Goal: Task Accomplishment & Management: Use online tool/utility

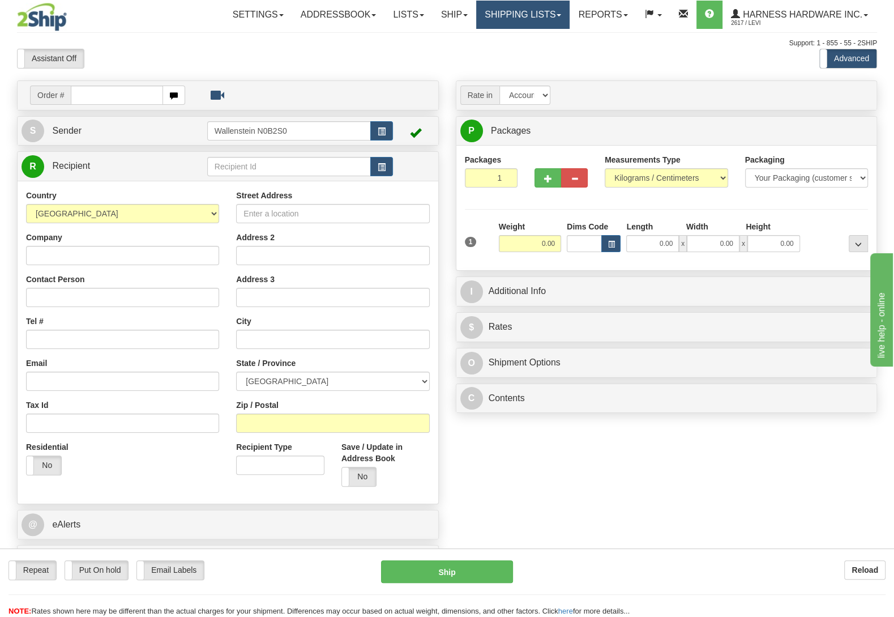
click at [509, 19] on link "Shipping lists" at bounding box center [522, 15] width 93 height 28
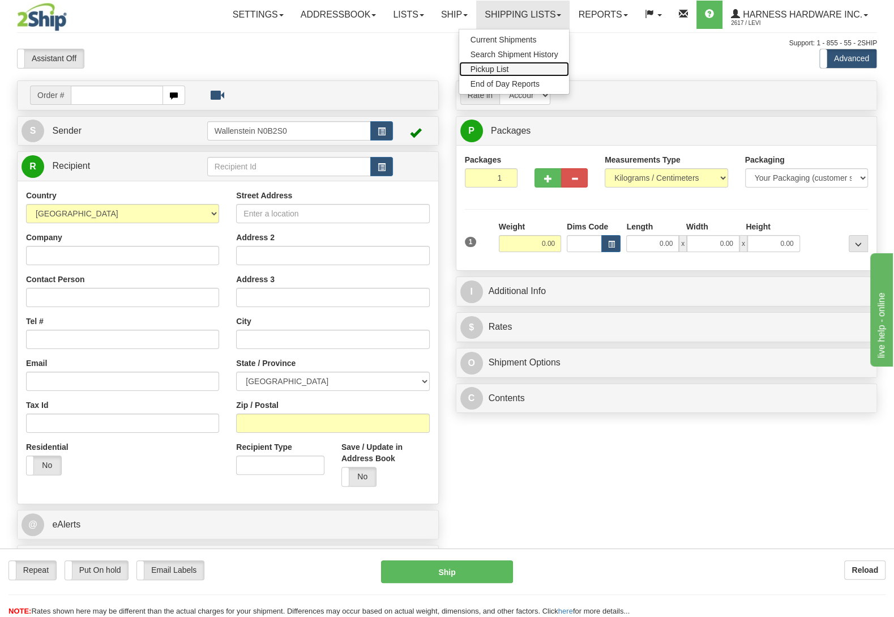
click at [517, 69] on link "Pickup List" at bounding box center [514, 69] width 110 height 15
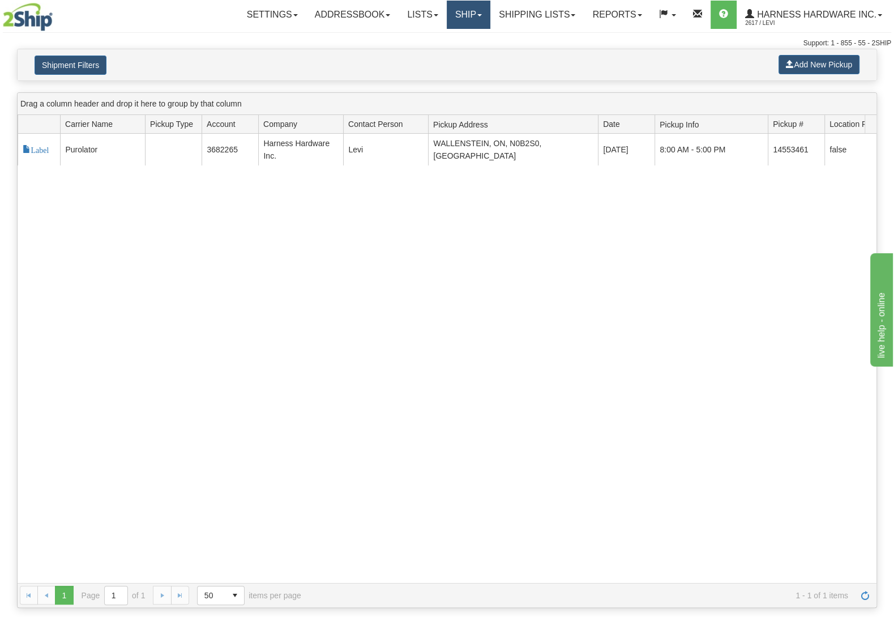
click at [461, 3] on link "Ship" at bounding box center [469, 15] width 44 height 28
click at [454, 41] on link "Ship Screen" at bounding box center [438, 39] width 102 height 15
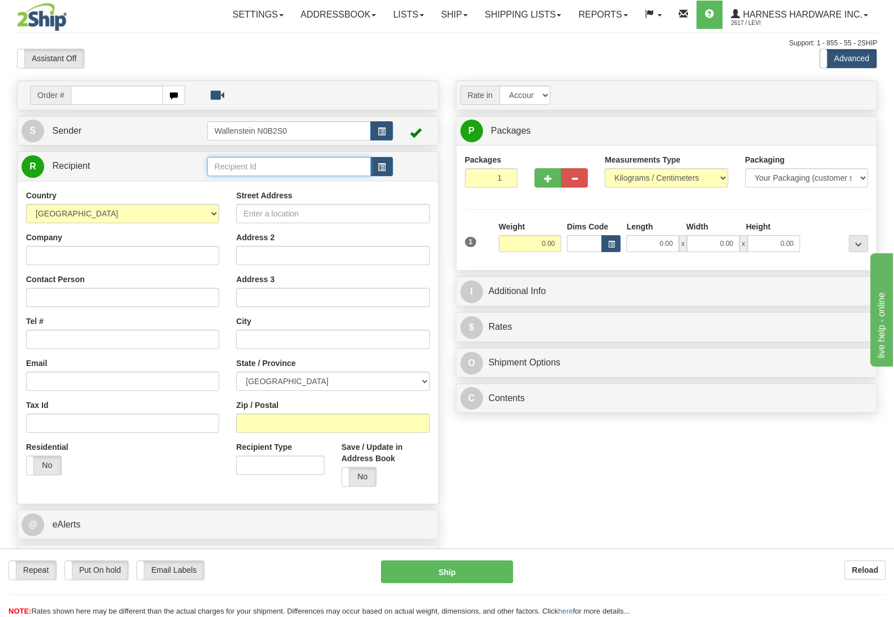
click at [272, 163] on input "text" at bounding box center [289, 166] width 164 height 19
type input "thas"
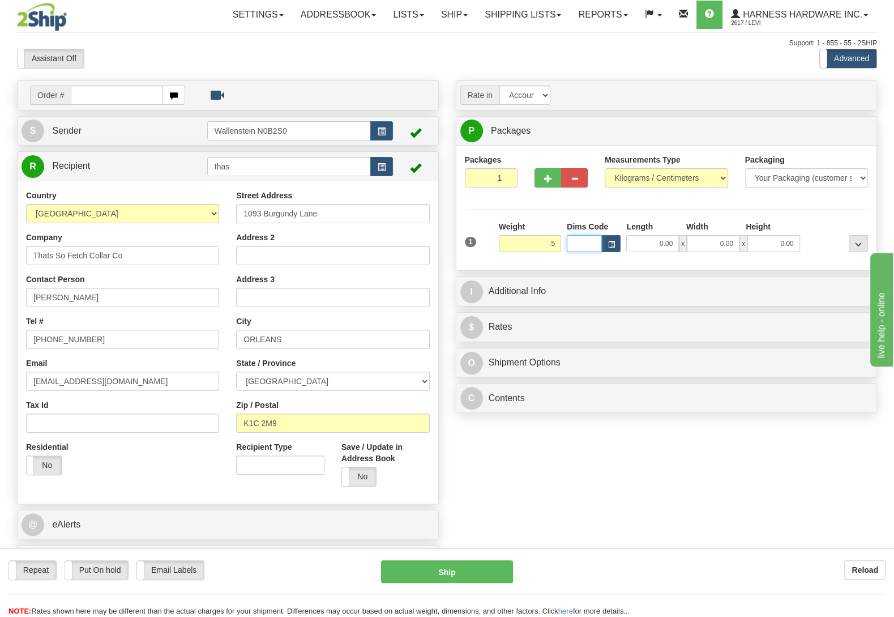
type input "0.50"
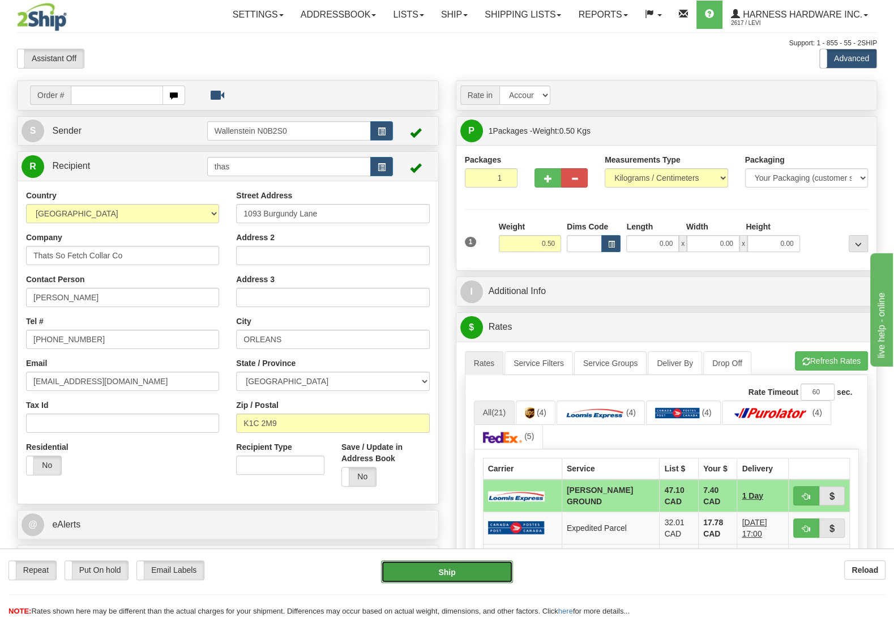
click at [445, 565] on button "Ship" at bounding box center [447, 571] width 132 height 23
type input "DD"
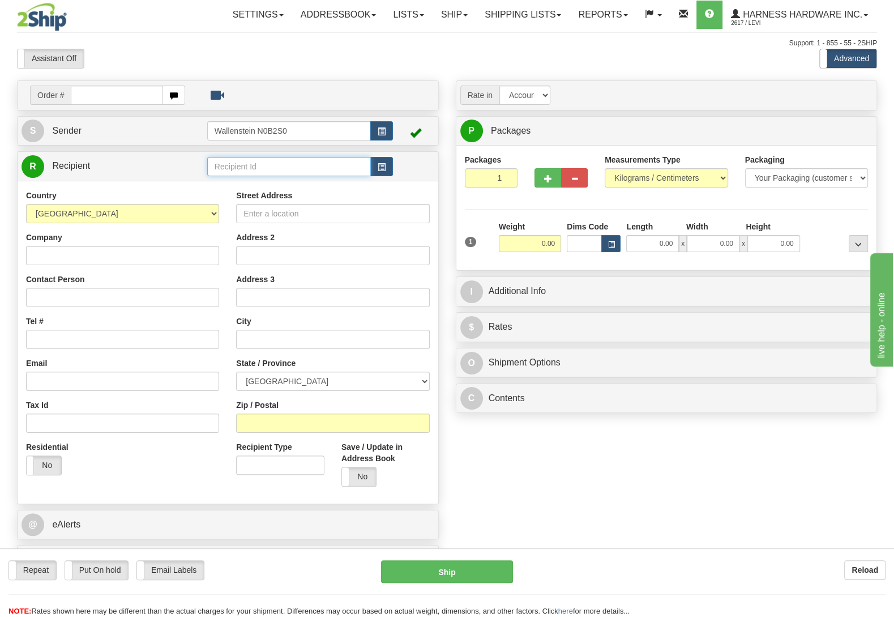
click at [225, 166] on input "text" at bounding box center [289, 166] width 164 height 19
type input "VELO"
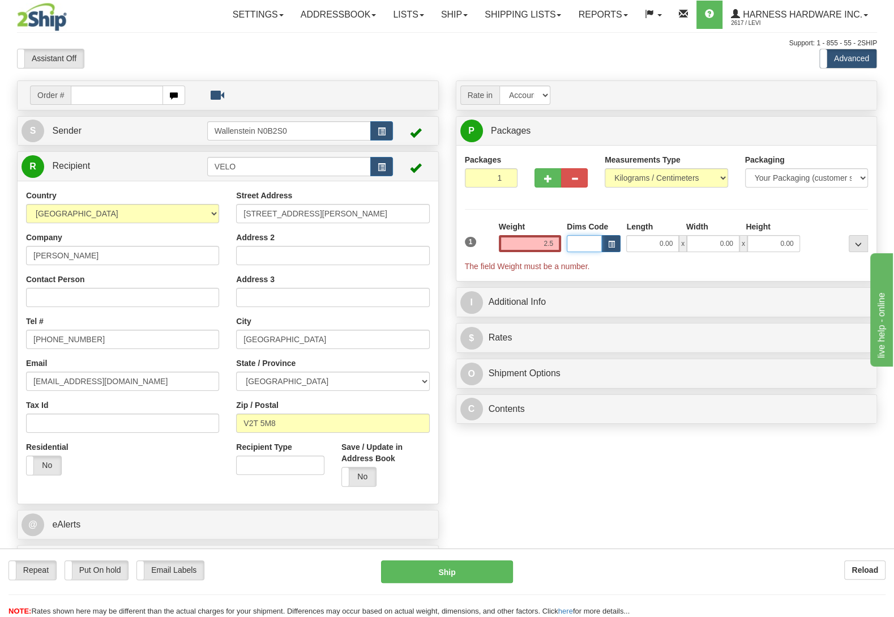
type input "2.50"
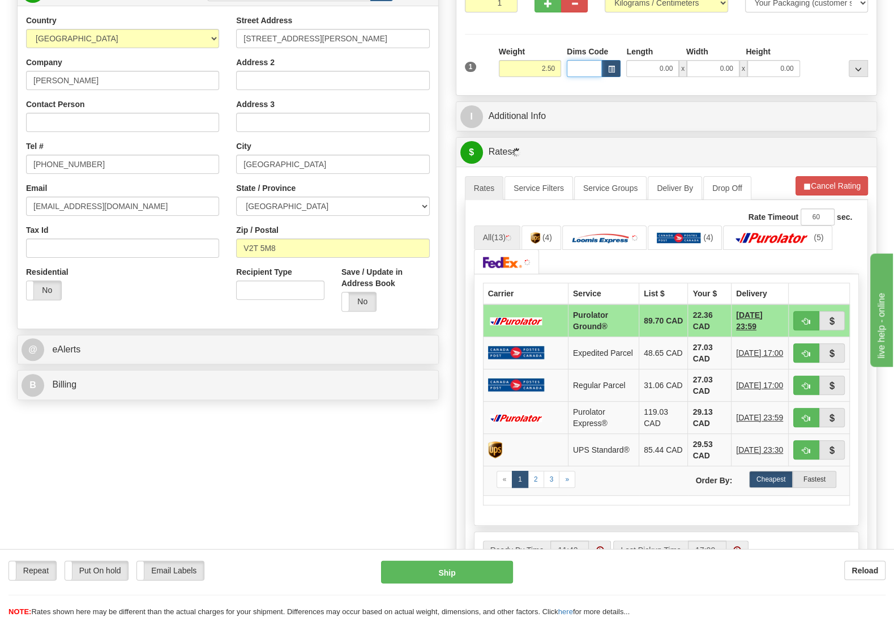
scroll to position [178, 0]
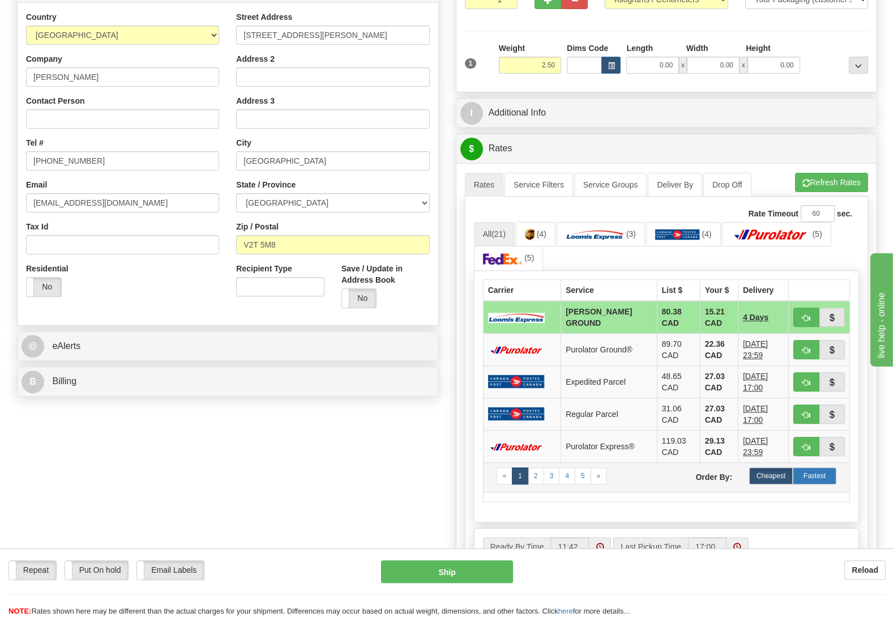
click at [826, 472] on label "Fastest" at bounding box center [815, 475] width 44 height 17
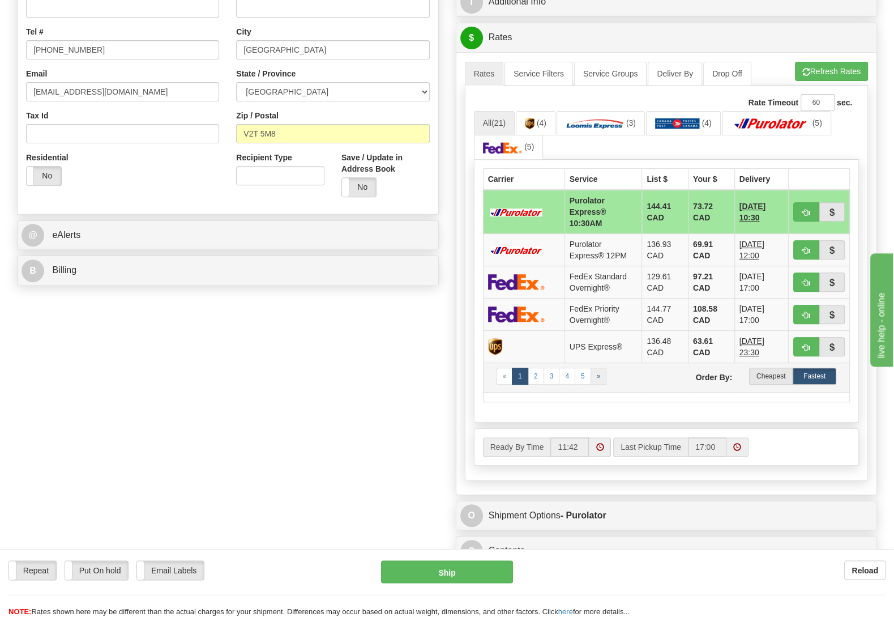
scroll to position [297, 0]
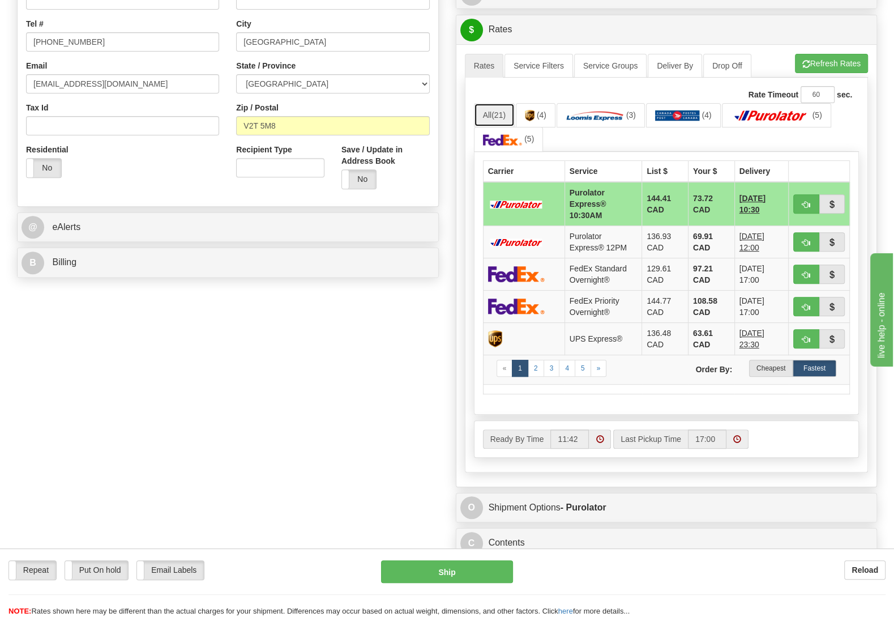
click at [492, 119] on link "All (21)" at bounding box center [494, 115] width 41 height 24
click at [762, 377] on label "Cheapest" at bounding box center [771, 368] width 44 height 17
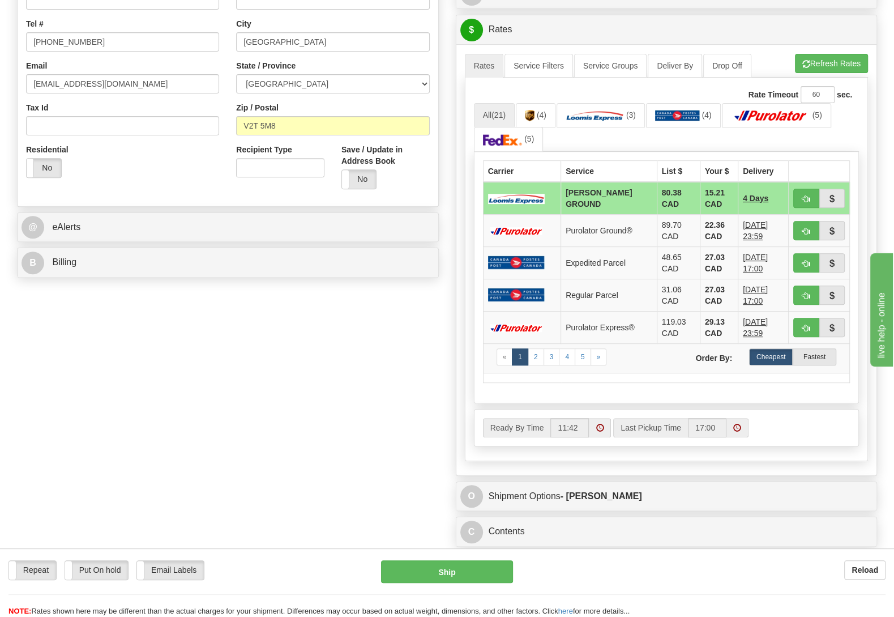
click at [258, 387] on div "Order # S Sender" at bounding box center [446, 167] width 877 height 769
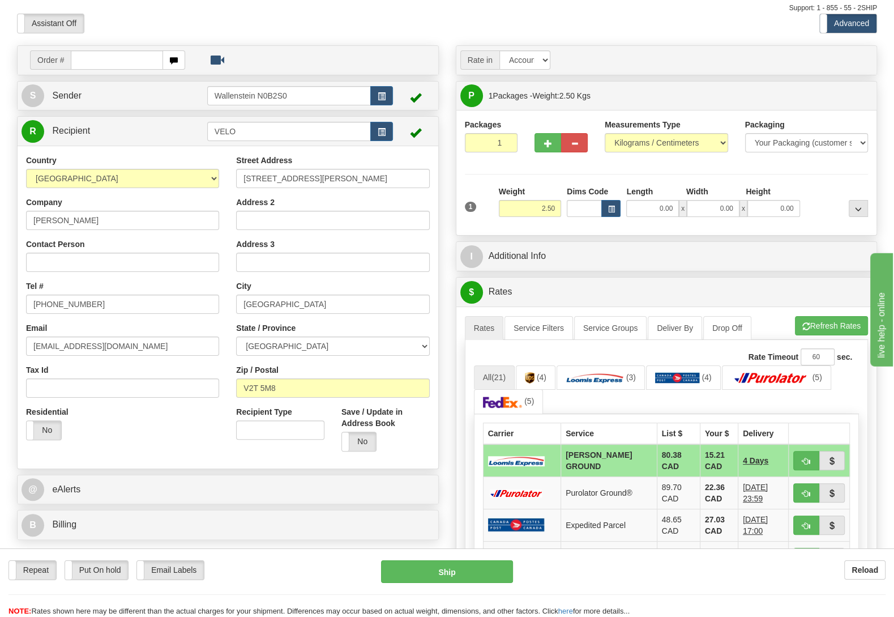
scroll to position [0, 0]
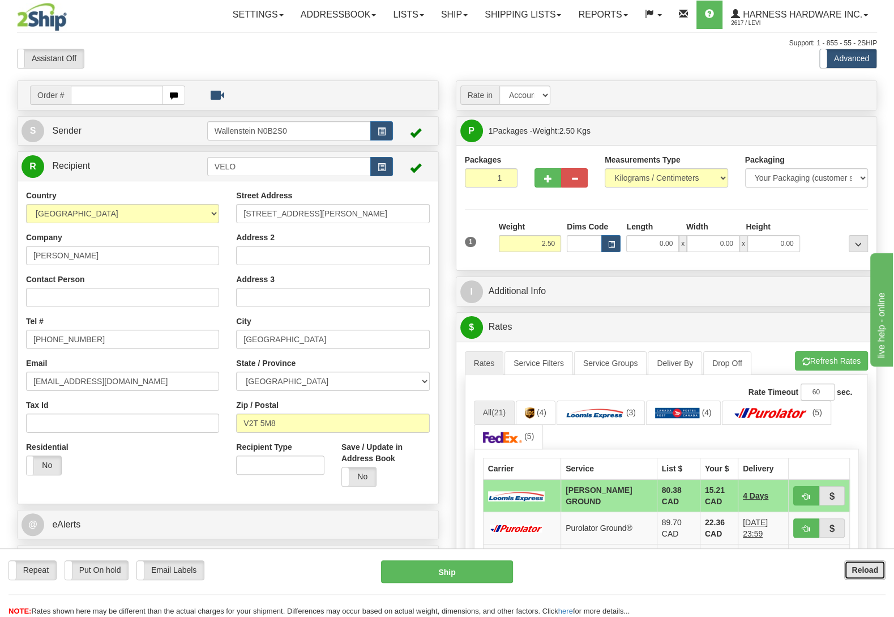
click at [874, 563] on button "Reload" at bounding box center [864, 569] width 41 height 19
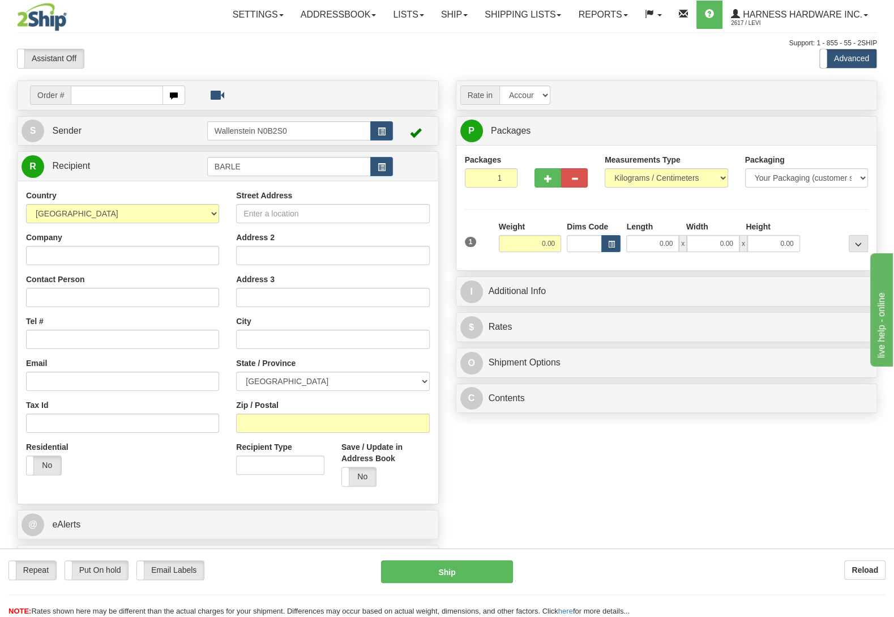
type input "BARLE"
click at [264, 164] on input "BARLE" at bounding box center [289, 166] width 164 height 19
drag, startPoint x: 264, startPoint y: 164, endPoint x: 257, endPoint y: 166, distance: 7.0
click at [257, 166] on input "BARLE" at bounding box center [289, 166] width 164 height 19
type input "BARA"
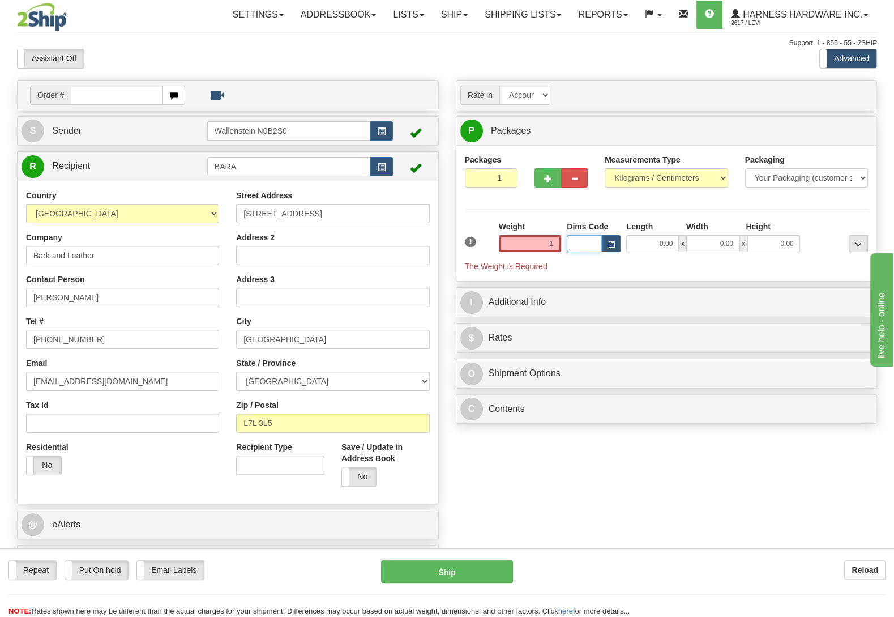
type input "1.00"
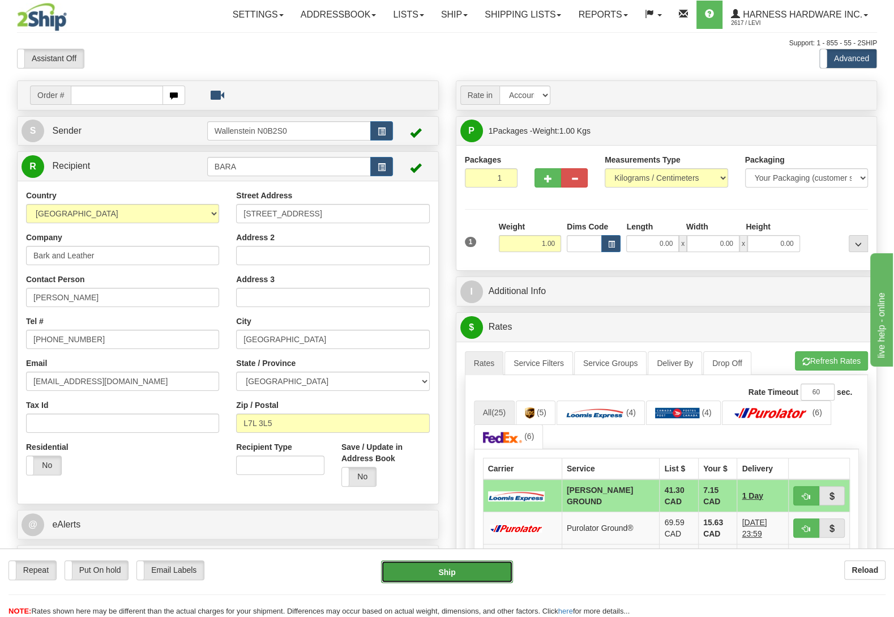
click at [456, 572] on button "Ship" at bounding box center [447, 571] width 132 height 23
type input "DD"
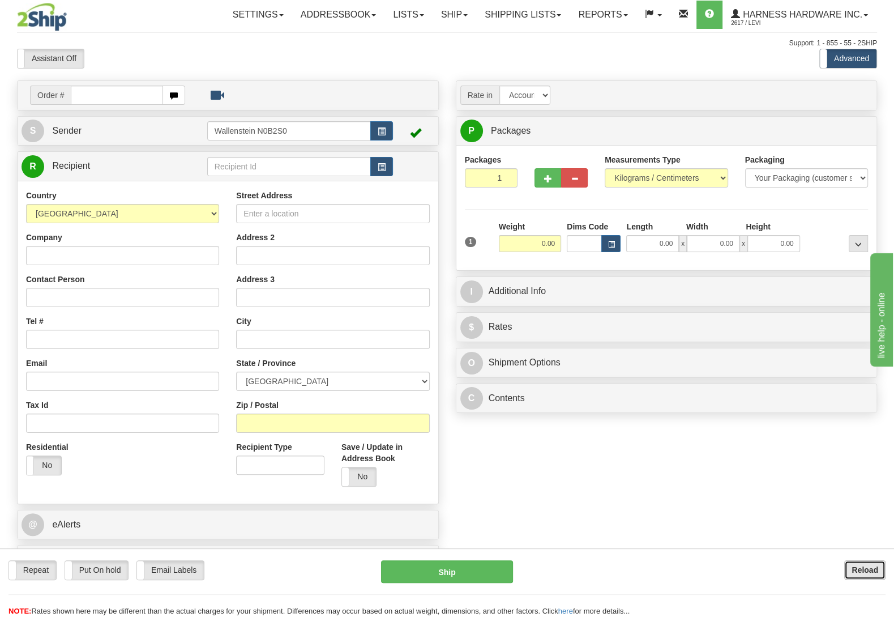
click at [872, 566] on b "Reload" at bounding box center [865, 569] width 27 height 9
click at [244, 166] on input "text" at bounding box center [289, 166] width 164 height 19
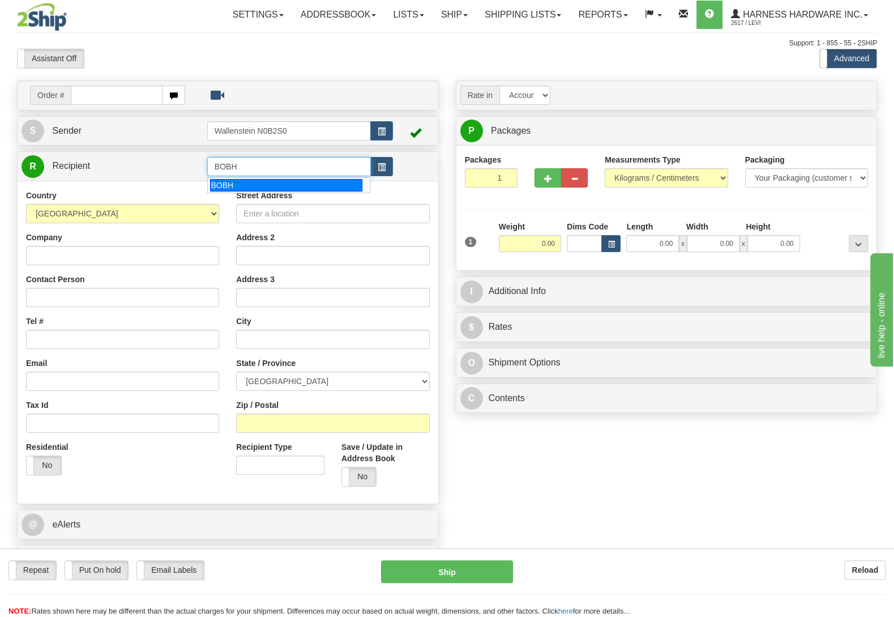
click at [217, 183] on div "BOBH" at bounding box center [286, 185] width 152 height 12
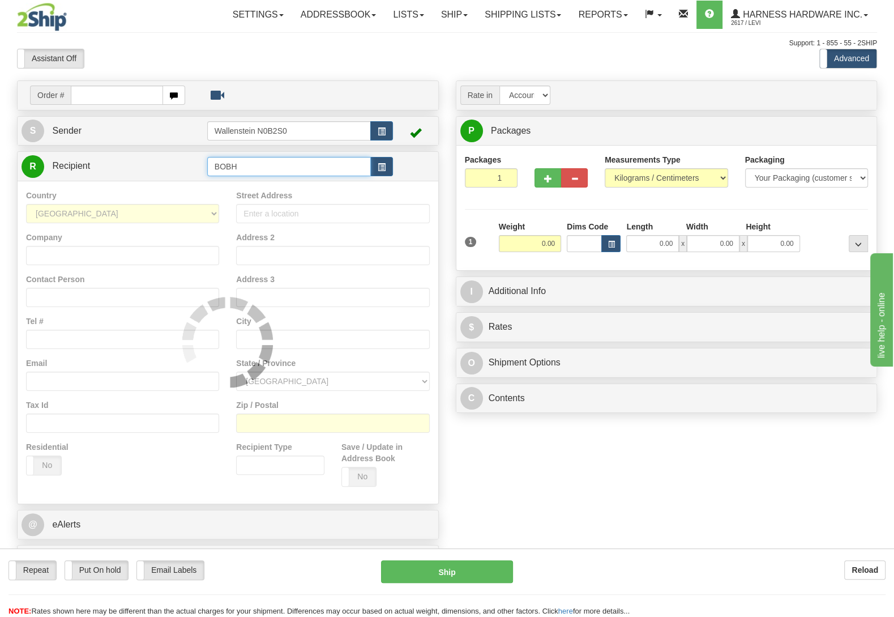
type input "BOBH"
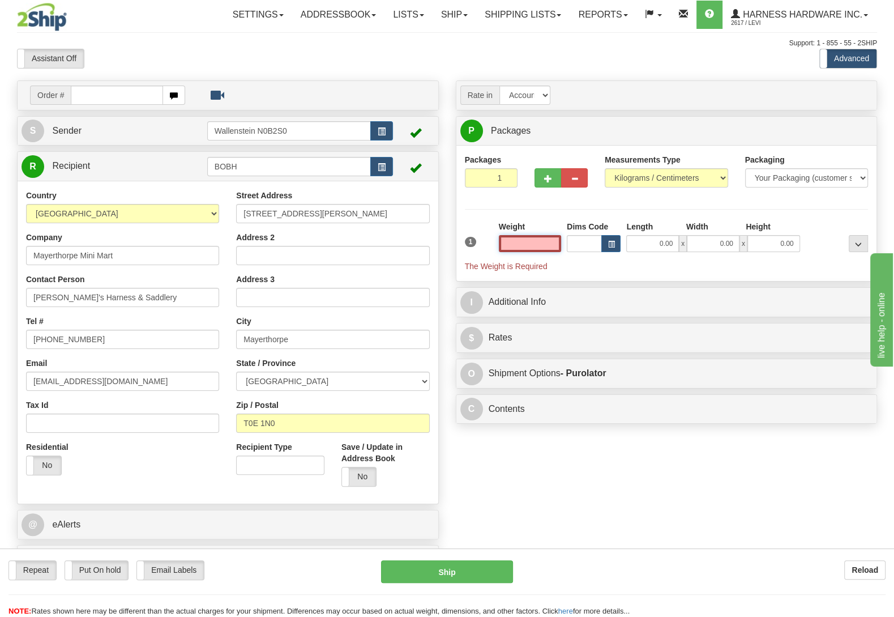
type input "MAYERTHORPE"
type input "0.00"
click at [598, 454] on div "Order # S Sender" at bounding box center [446, 330] width 877 height 501
click at [532, 248] on input "0.00" at bounding box center [530, 243] width 62 height 17
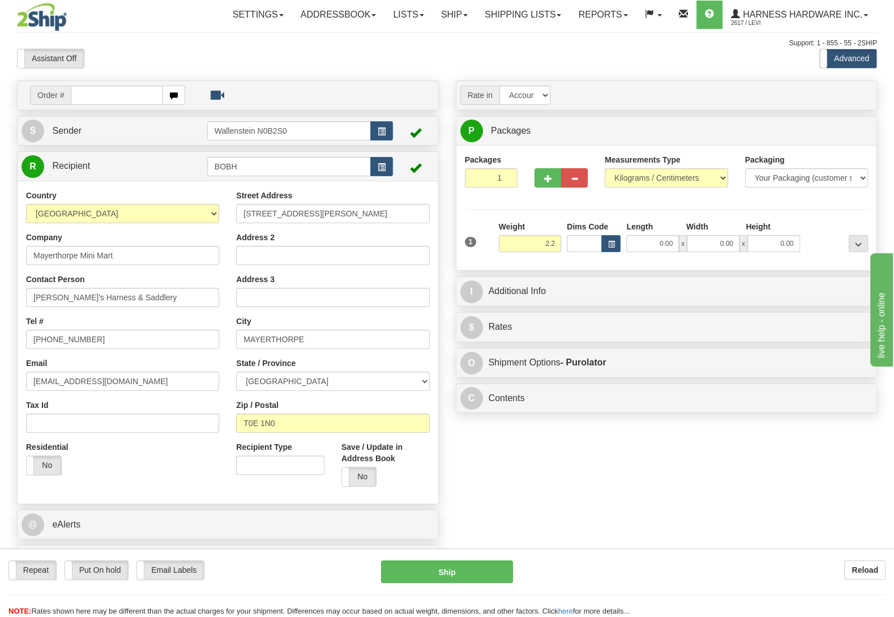
type input "2.20"
type input "260"
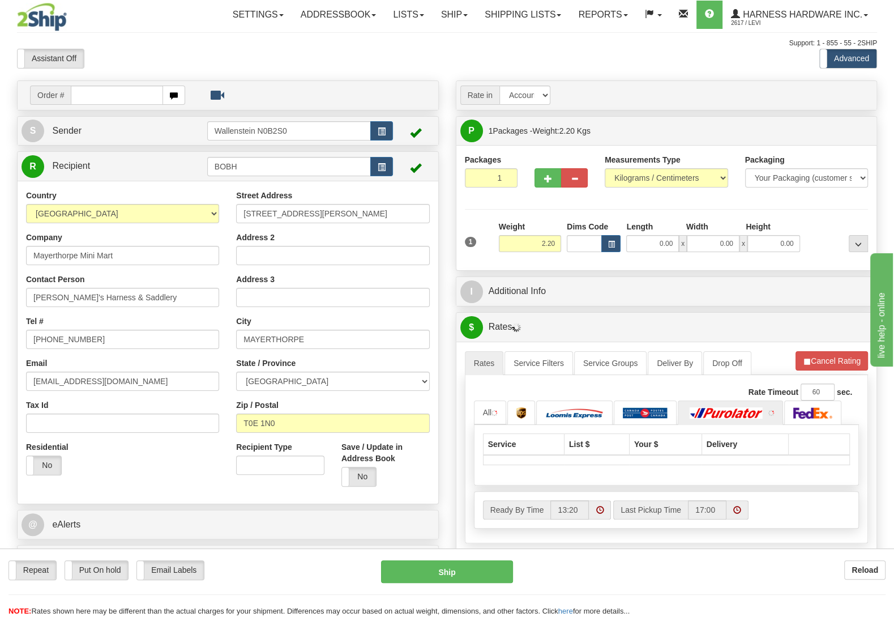
click at [832, 224] on div at bounding box center [837, 236] width 68 height 31
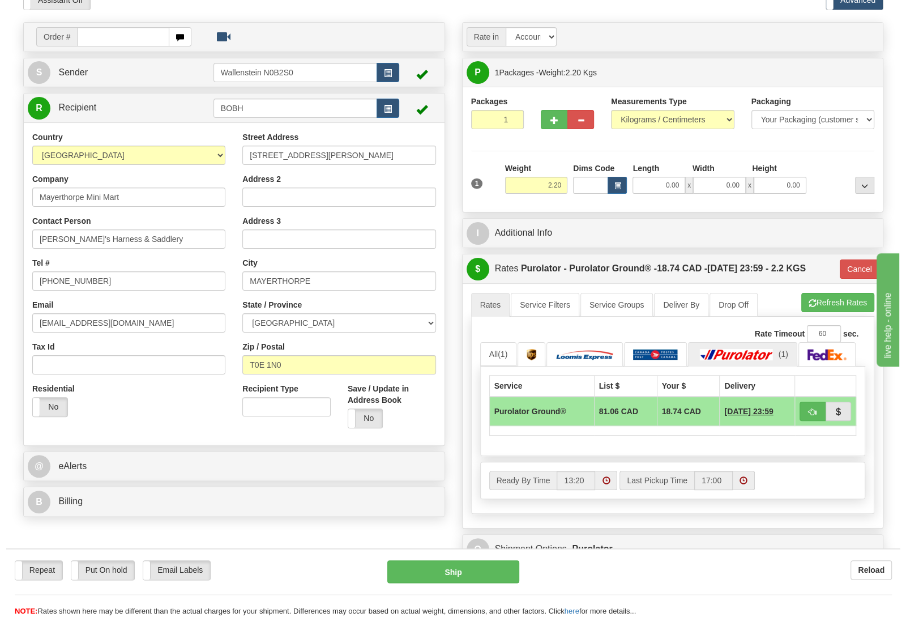
scroll to position [59, 0]
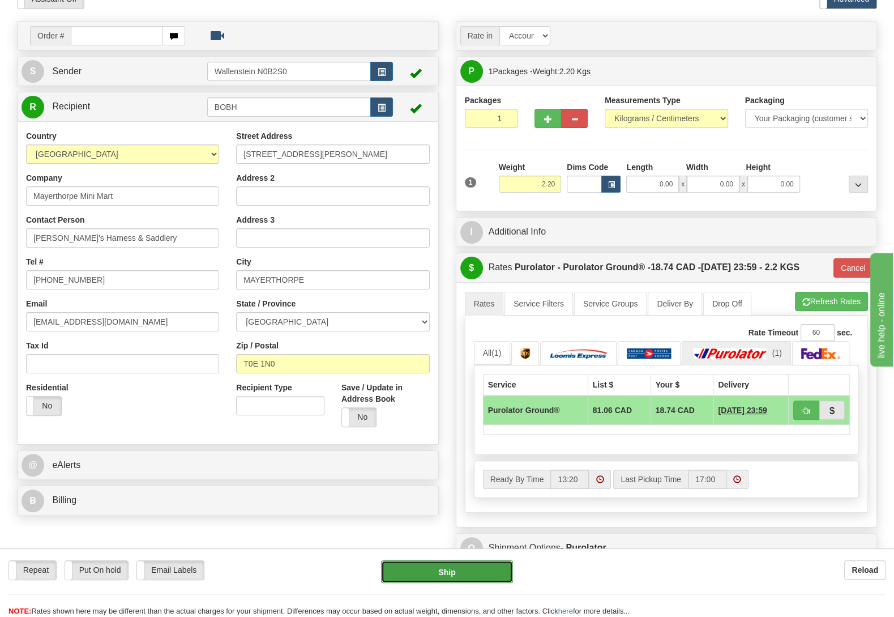
click at [508, 574] on button "Ship" at bounding box center [447, 571] width 132 height 23
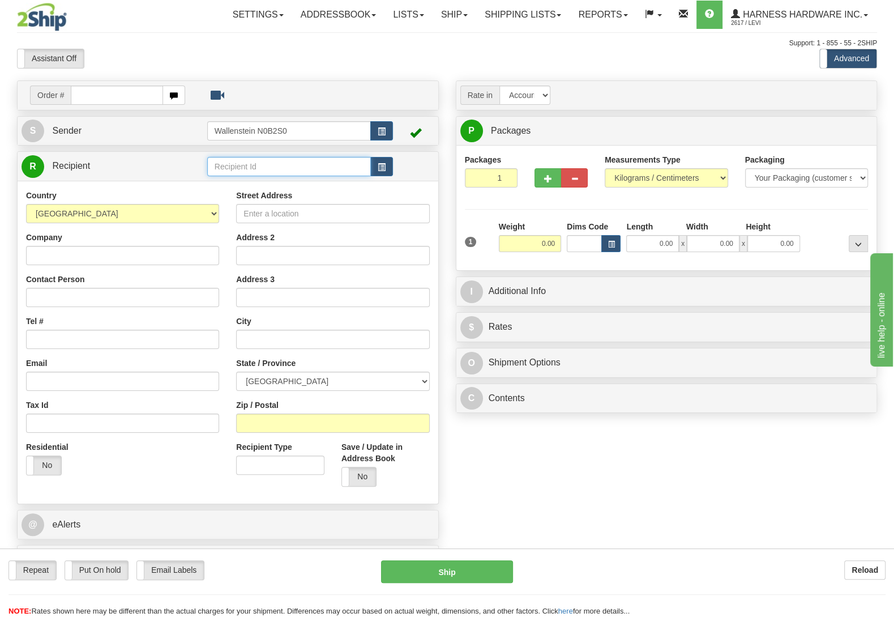
click at [312, 169] on input "text" at bounding box center [289, 166] width 164 height 19
click at [283, 169] on input "text" at bounding box center [289, 166] width 164 height 19
click at [271, 180] on div "HBAR" at bounding box center [286, 185] width 152 height 12
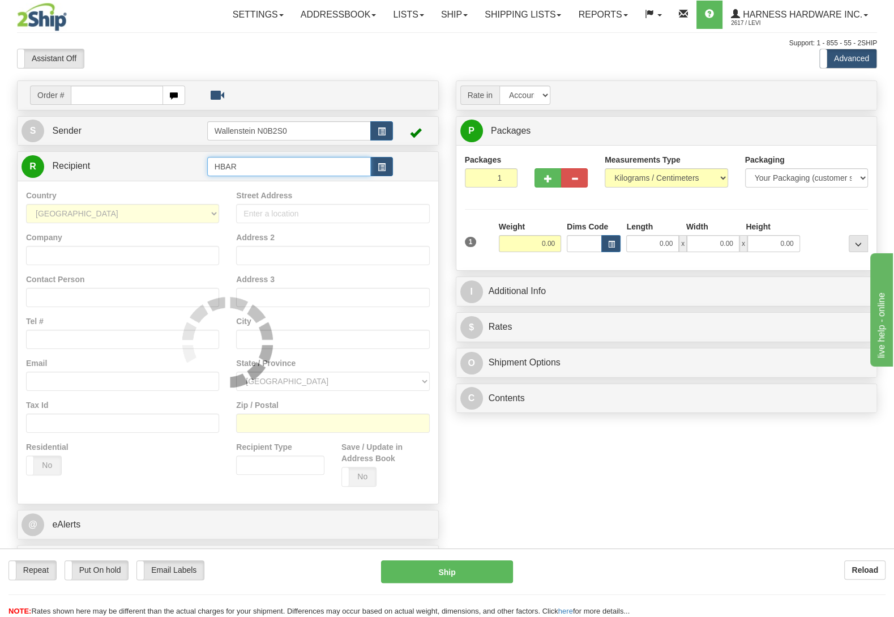
type input "HBAR"
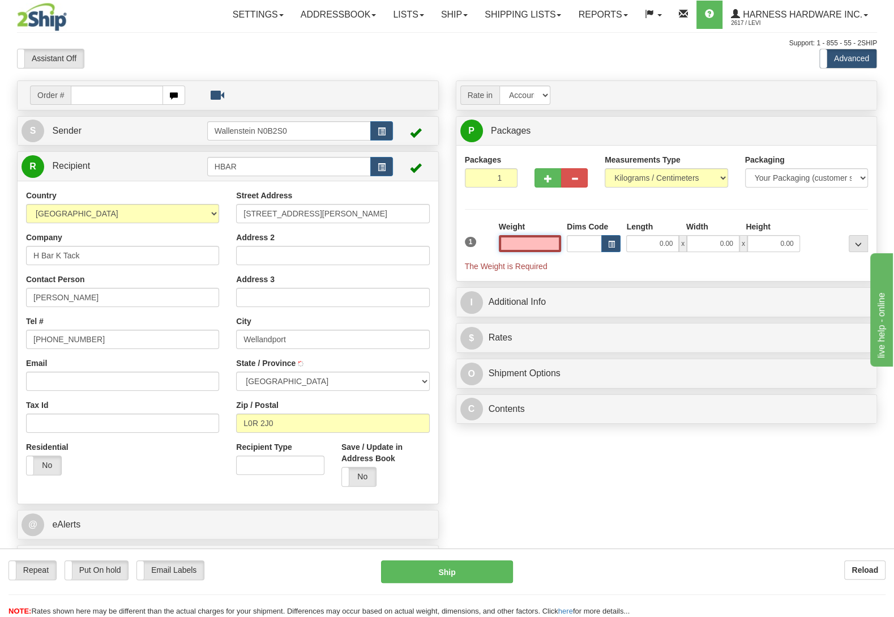
type input "WELLANDPORT"
click at [518, 245] on input "text" at bounding box center [530, 243] width 62 height 17
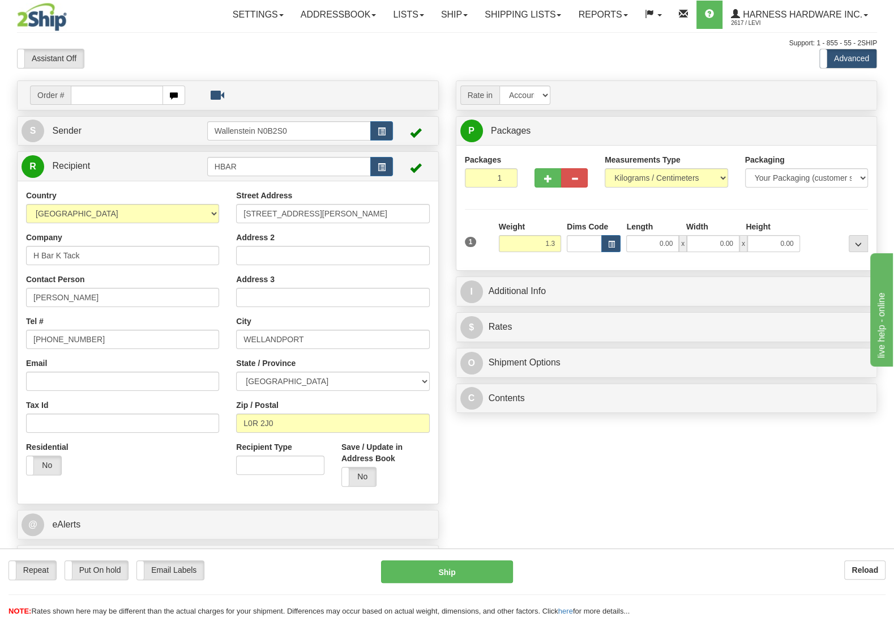
type input "1.30"
click at [810, 226] on div at bounding box center [837, 236] width 68 height 31
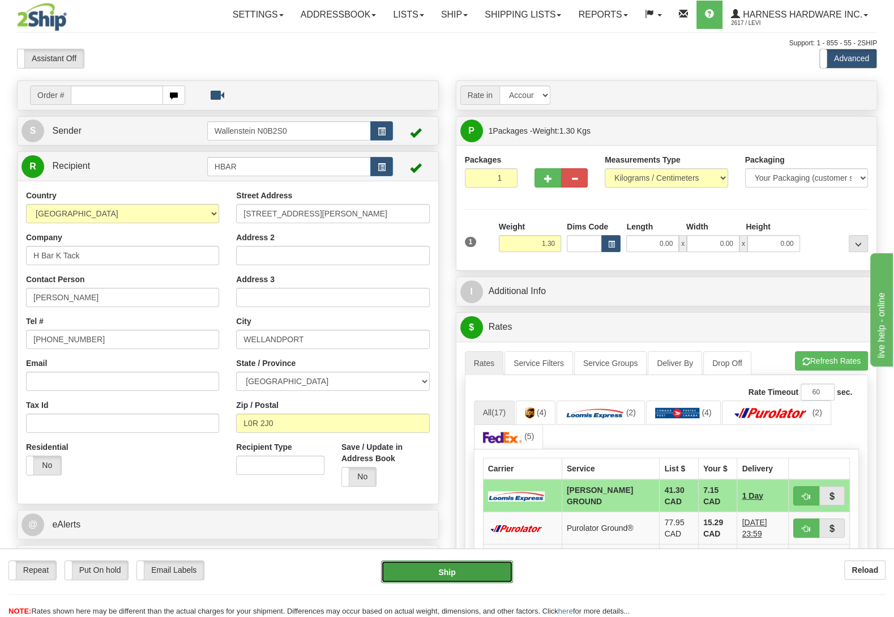
click at [424, 574] on button "Ship" at bounding box center [447, 571] width 132 height 23
type input "DD"
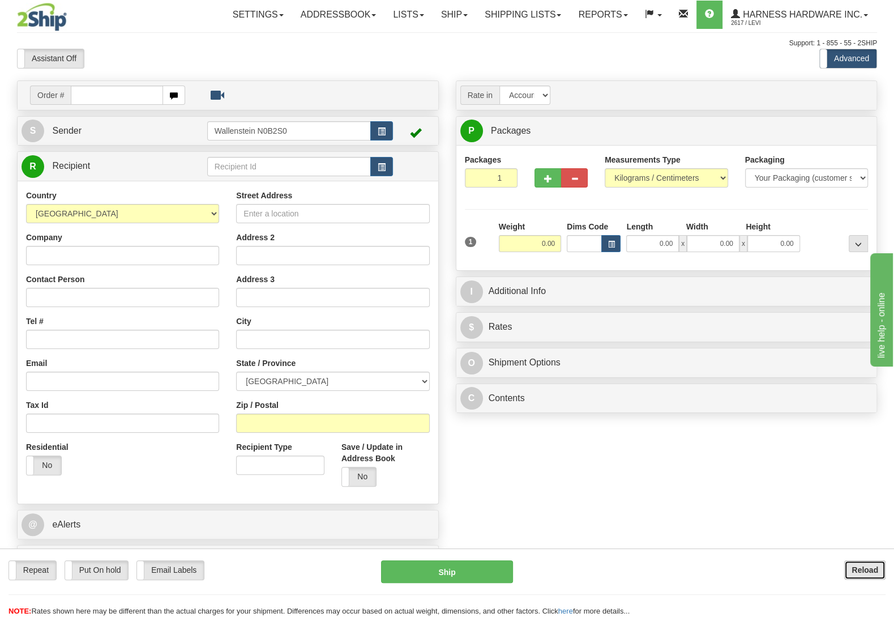
click at [866, 570] on b "Reload" at bounding box center [865, 569] width 27 height 9
click at [237, 165] on input "text" at bounding box center [289, 166] width 164 height 19
click at [235, 187] on div "THEA" at bounding box center [286, 185] width 152 height 12
type input "THEA"
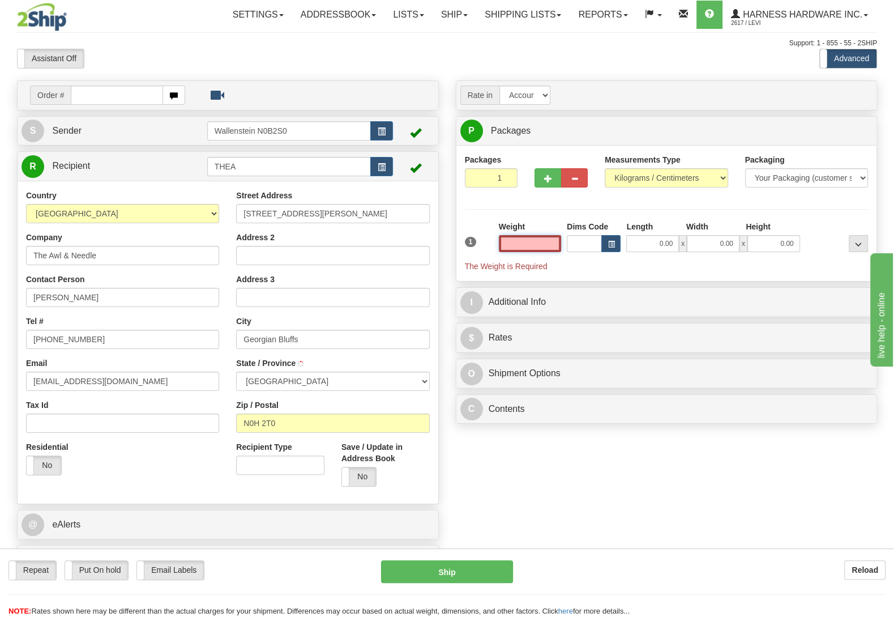
type input "GEORGIAN BLUFFS"
click at [506, 243] on input "text" at bounding box center [530, 243] width 62 height 17
click at [506, 245] on input "text" at bounding box center [530, 243] width 62 height 17
click at [507, 245] on input "text" at bounding box center [530, 243] width 62 height 17
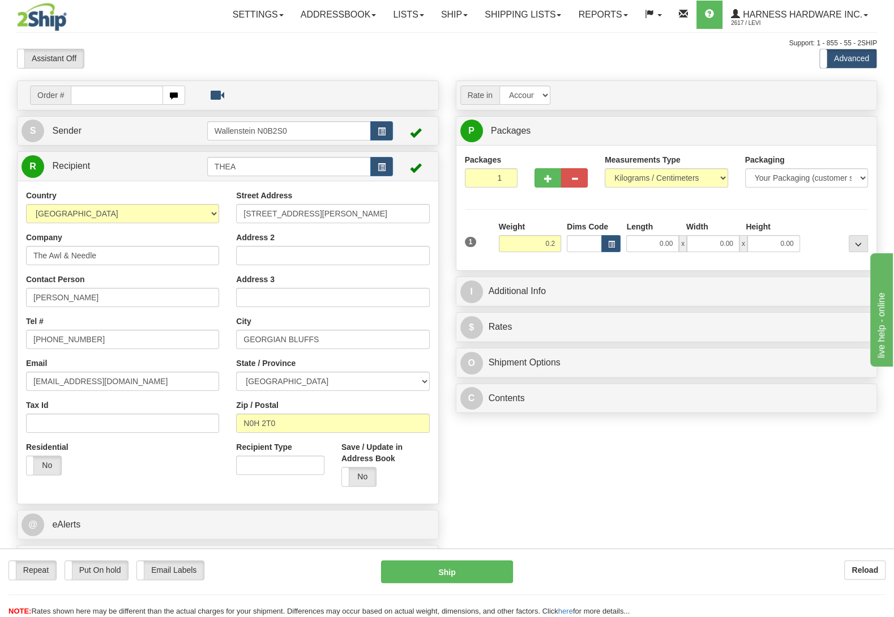
type input "0.20"
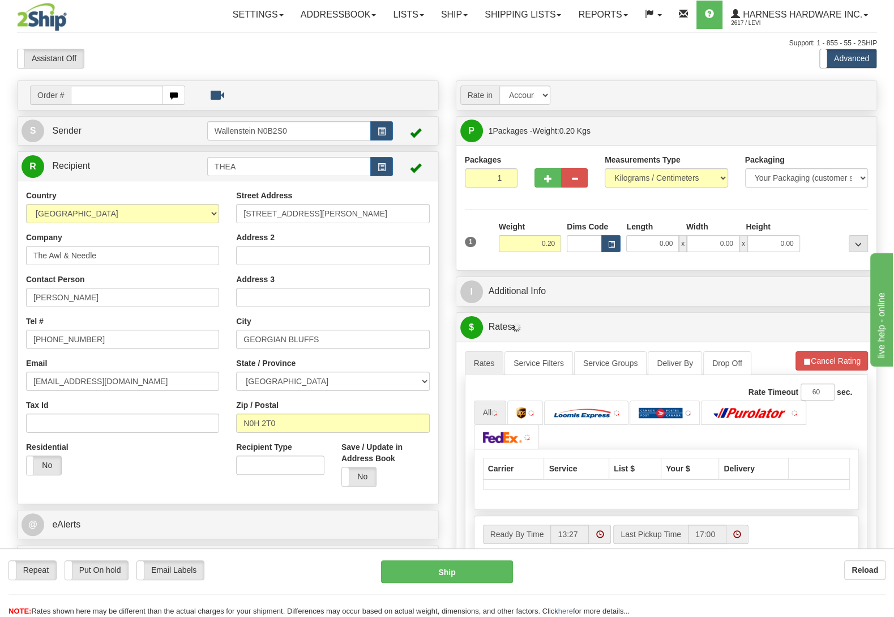
click at [829, 229] on div at bounding box center [837, 236] width 68 height 31
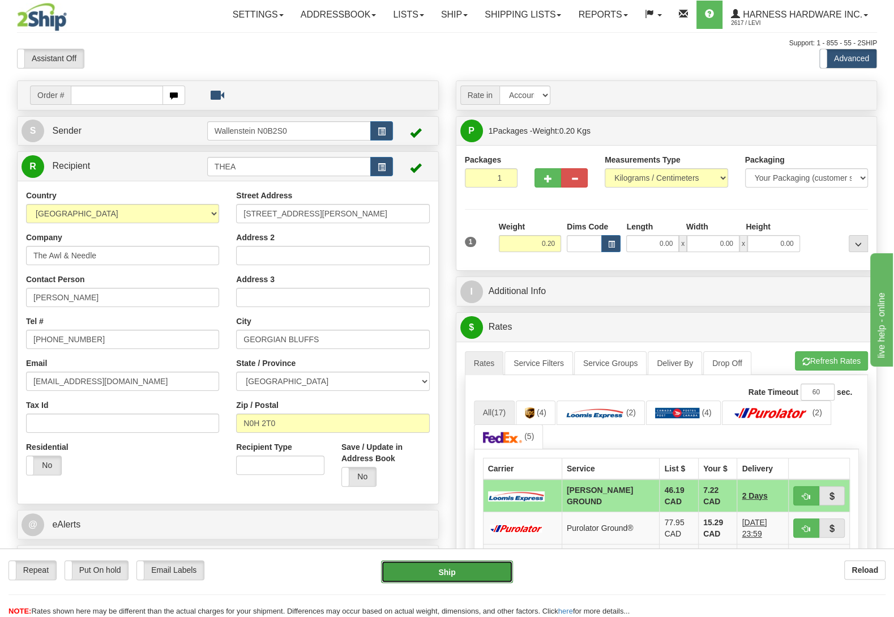
click at [405, 564] on button "Ship" at bounding box center [447, 571] width 132 height 23
type input "DD"
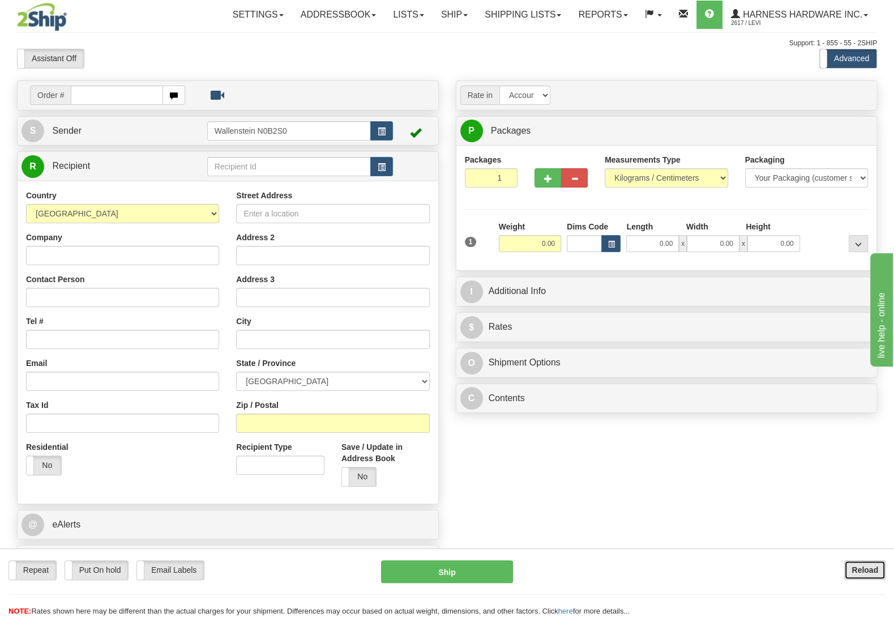
click at [857, 569] on b "Reload" at bounding box center [865, 569] width 27 height 9
click at [252, 165] on input "text" at bounding box center [289, 166] width 164 height 19
click at [249, 186] on div "JWR" at bounding box center [286, 185] width 152 height 12
type input "JWR"
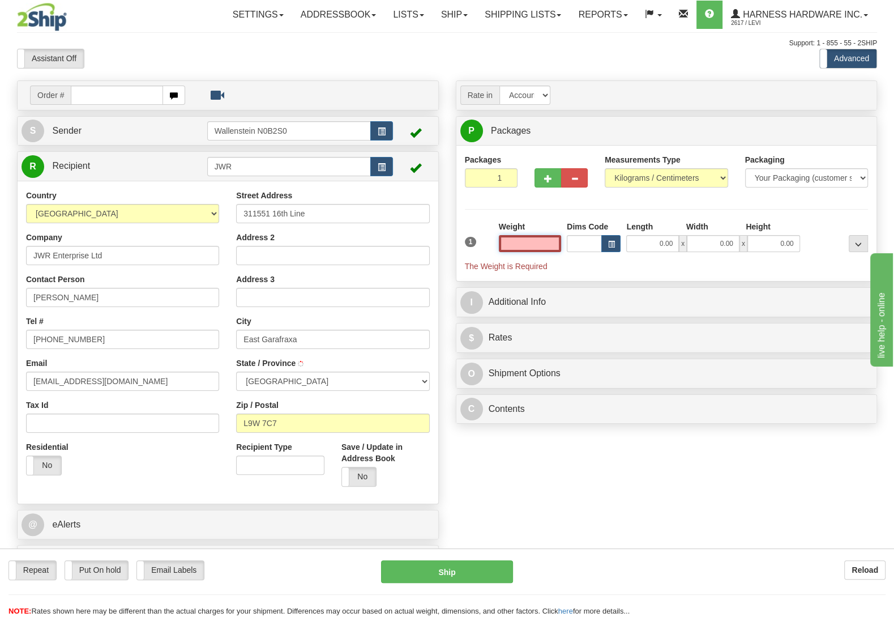
type input "EAST GARAFRAXA"
click at [518, 249] on input "text" at bounding box center [530, 243] width 62 height 17
type input "0.00"
click at [541, 173] on button "button" at bounding box center [548, 177] width 27 height 19
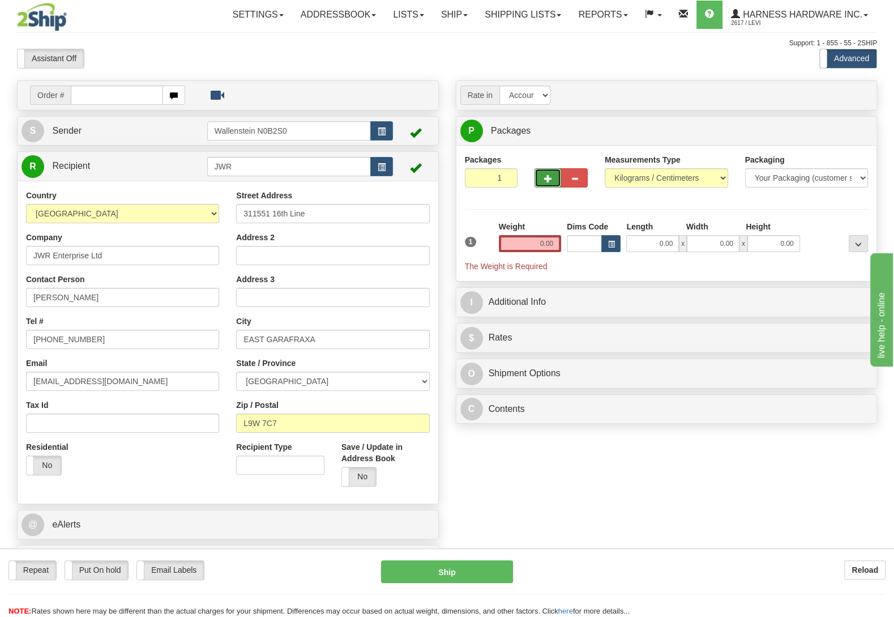
radio input "true"
type input "2"
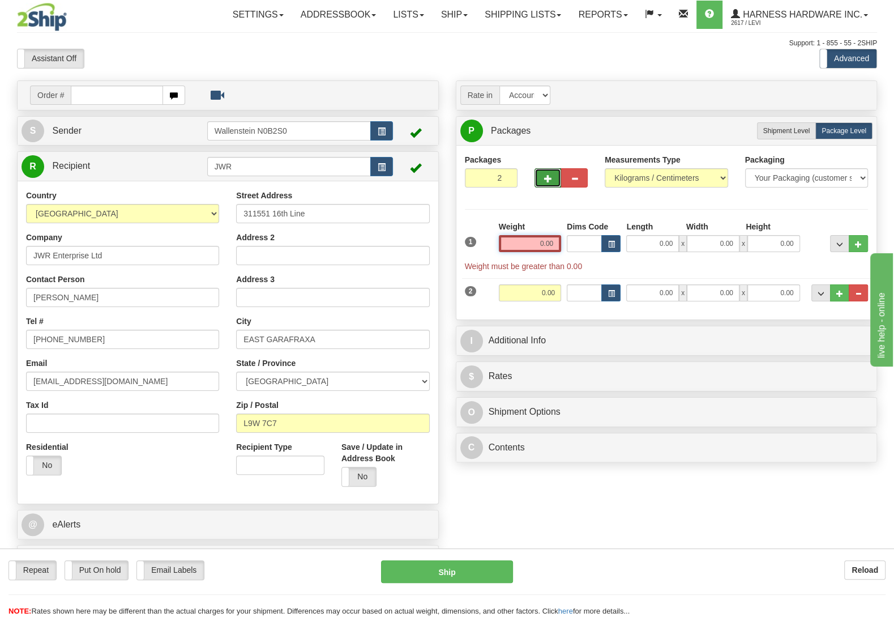
click at [525, 244] on input "0.00" at bounding box center [530, 243] width 62 height 17
click at [525, 244] on input "text" at bounding box center [530, 243] width 62 height 17
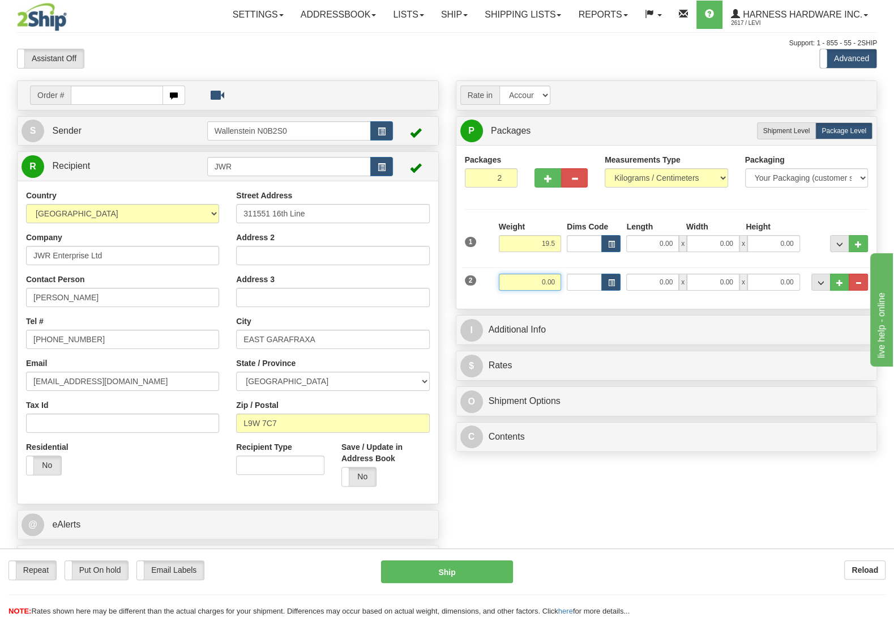
type input "19.50"
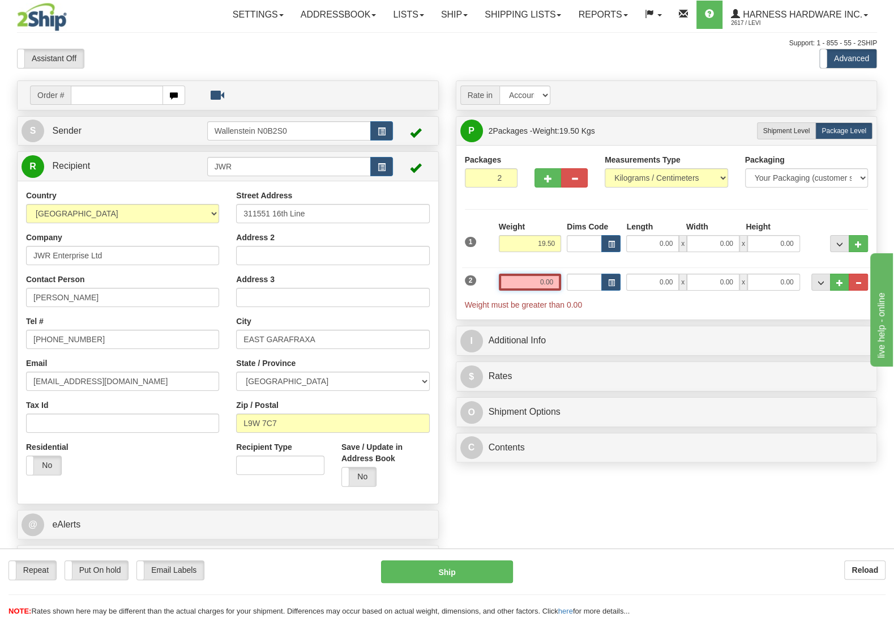
click at [522, 281] on input "0.00" at bounding box center [530, 281] width 62 height 17
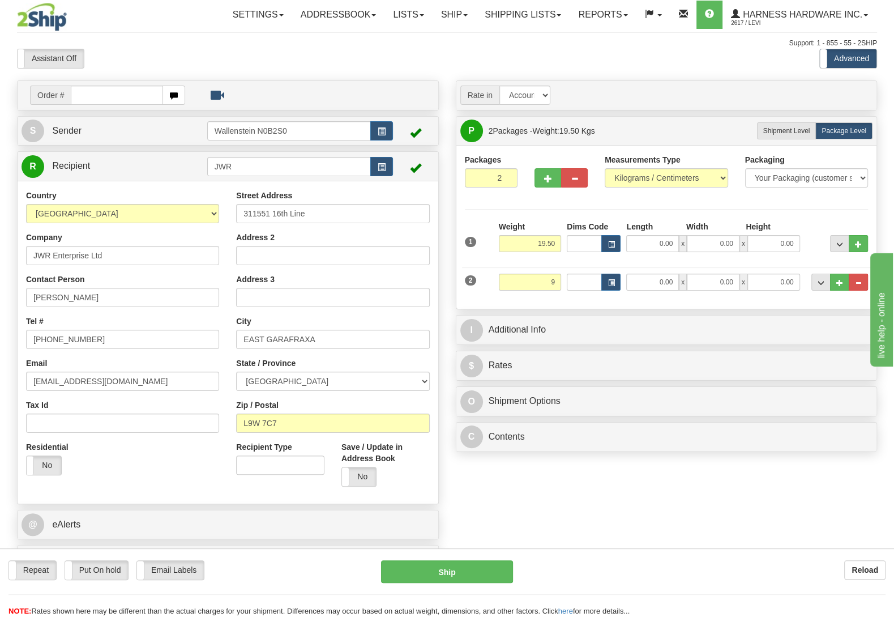
type input "9.00"
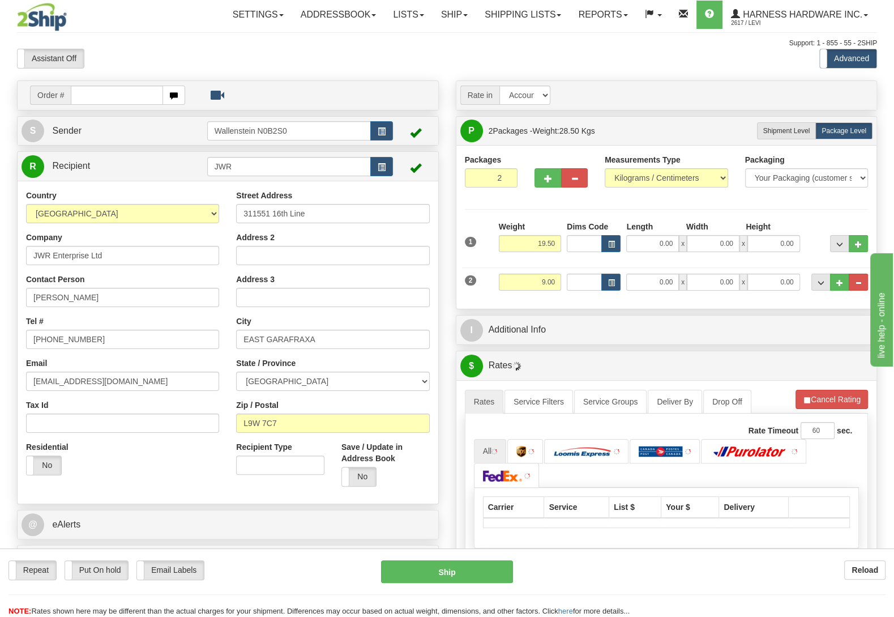
click at [789, 213] on div "Packages 2 2 Measurements Type" at bounding box center [667, 227] width 404 height 146
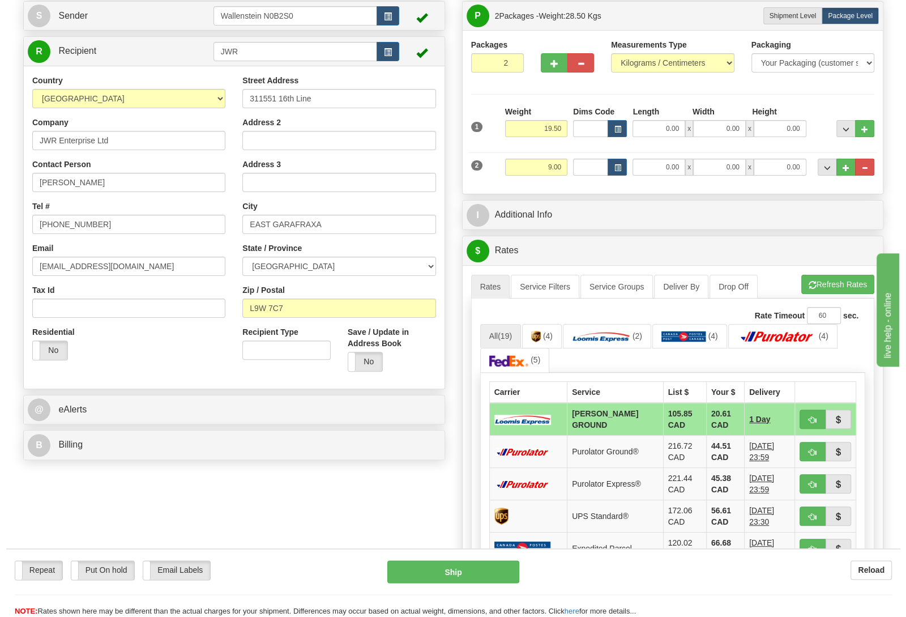
scroll to position [119, 0]
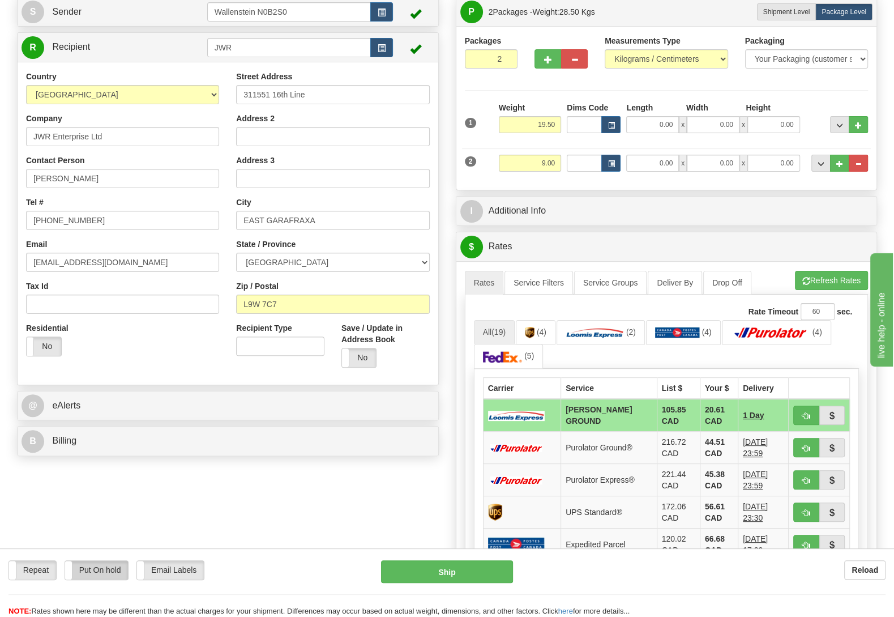
click at [88, 566] on label "Put On hold" at bounding box center [96, 570] width 63 height 19
click at [417, 575] on button "Hold" at bounding box center [447, 571] width 132 height 23
type input "DD"
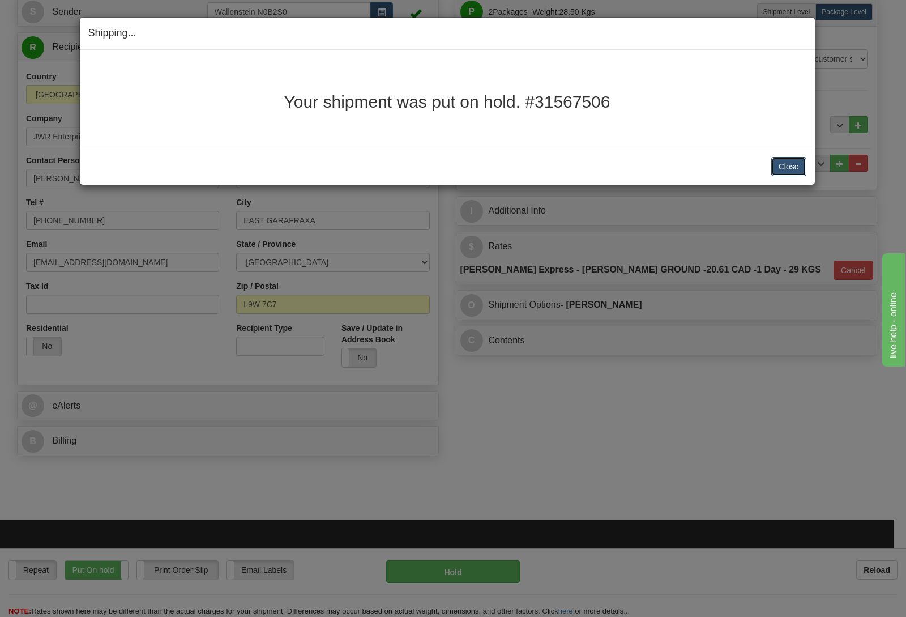
click at [784, 162] on button "Close" at bounding box center [788, 166] width 35 height 19
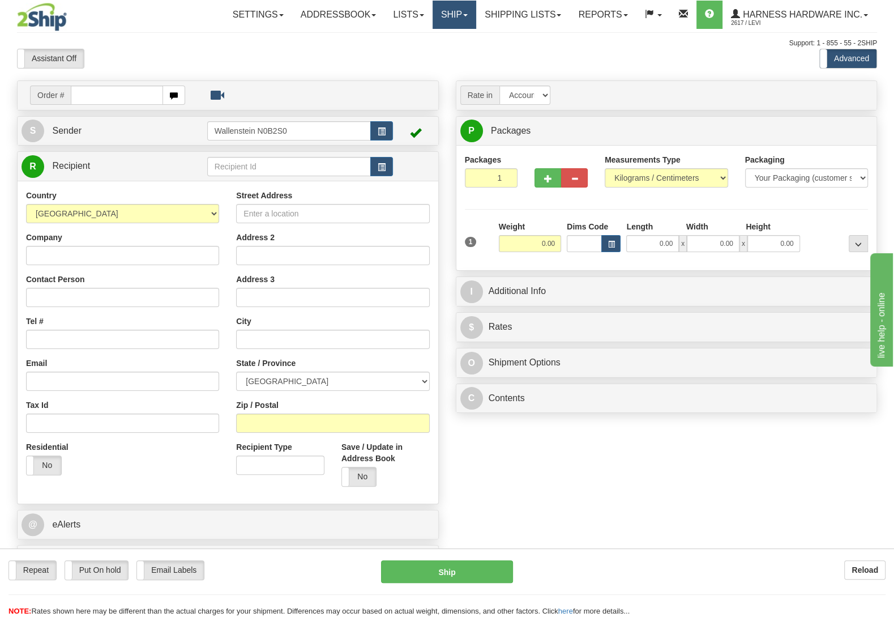
click at [451, 18] on link "Ship" at bounding box center [455, 15] width 44 height 28
click at [447, 54] on span "OnHold / Order Queue" at bounding box center [424, 54] width 80 height 9
click at [856, 569] on b "Reload" at bounding box center [865, 569] width 27 height 9
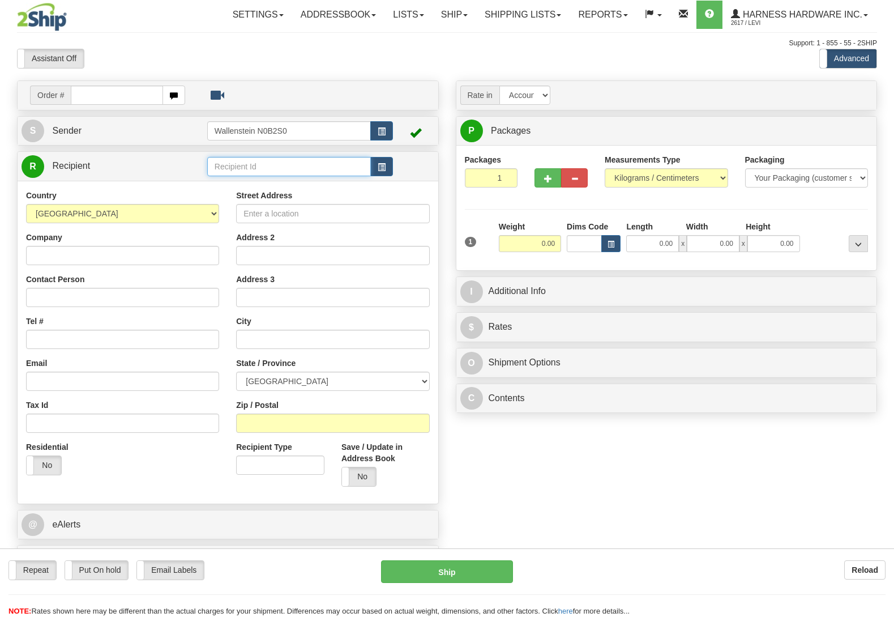
click at [271, 169] on input "text" at bounding box center [289, 166] width 164 height 19
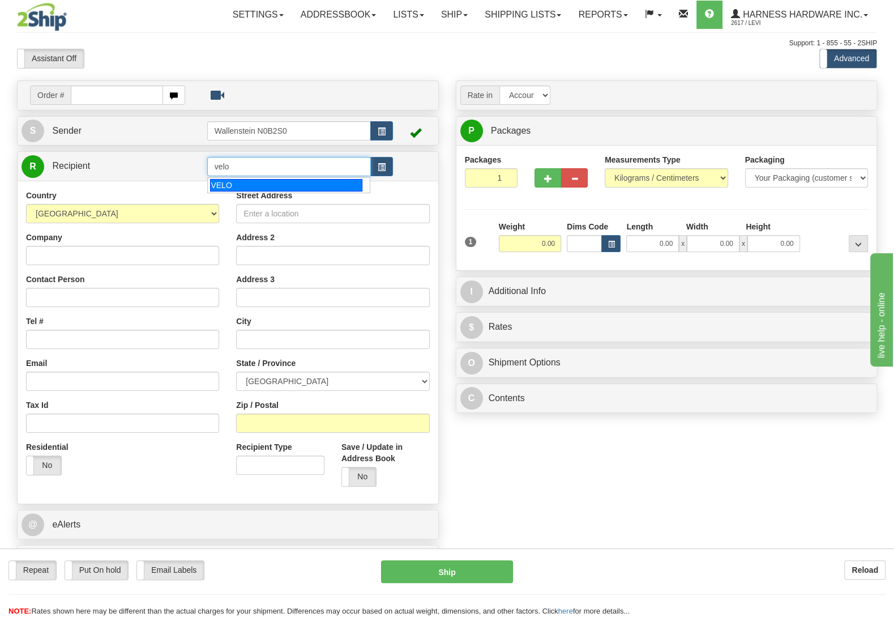
click at [262, 186] on div "VELO" at bounding box center [286, 185] width 152 height 12
type input "VELO"
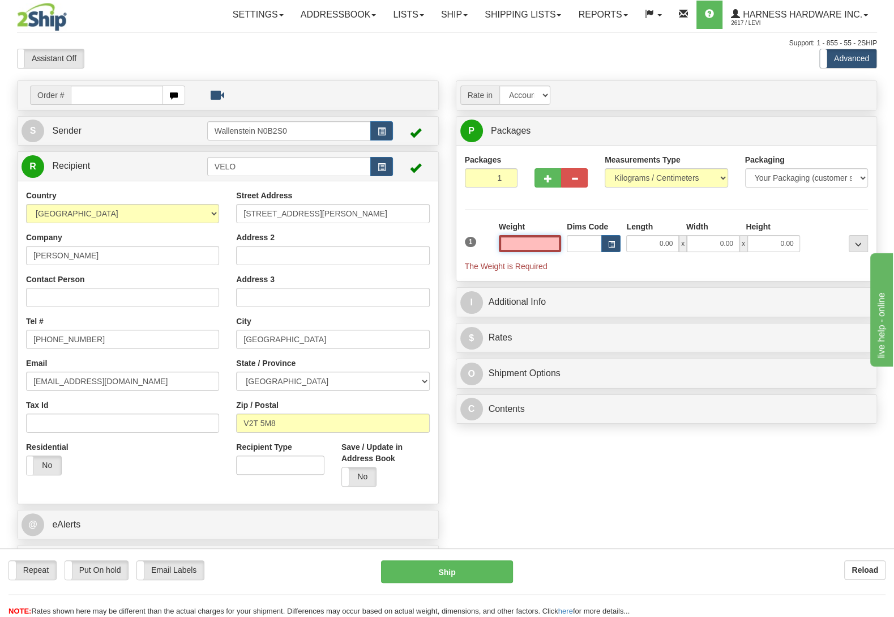
click at [549, 245] on input "text" at bounding box center [530, 243] width 62 height 17
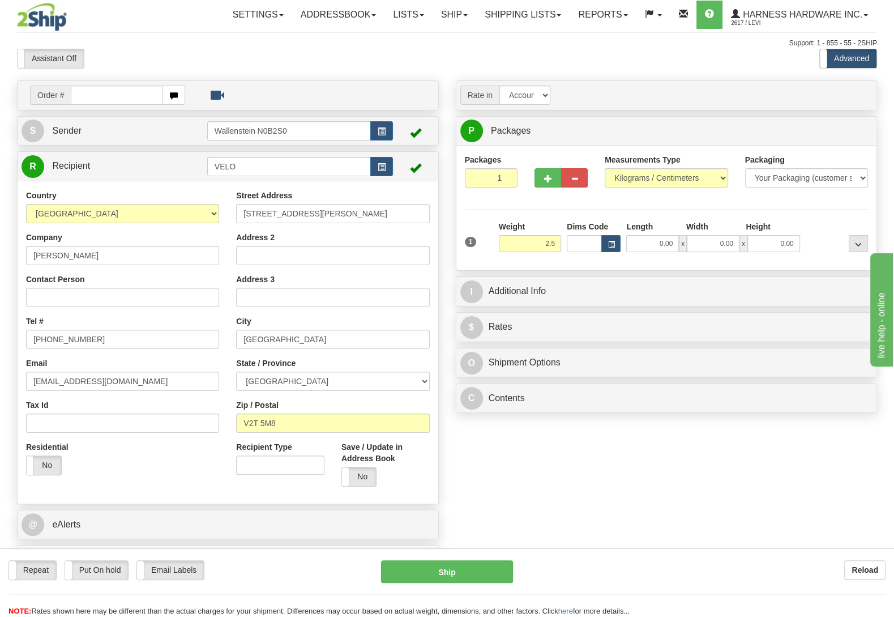
type input "2.50"
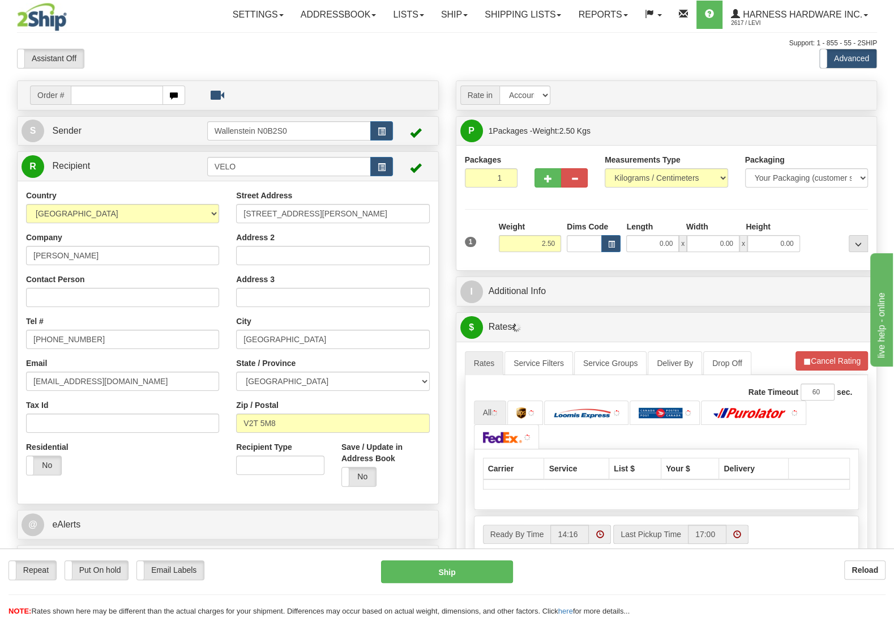
click at [827, 215] on div "Packages 1 1 Measurements Type" at bounding box center [667, 208] width 404 height 108
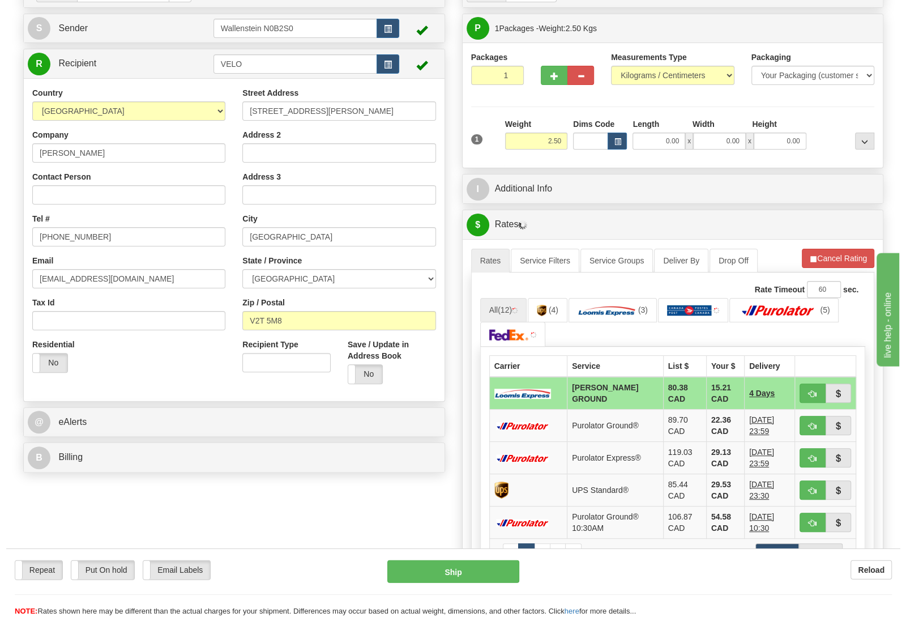
scroll to position [119, 0]
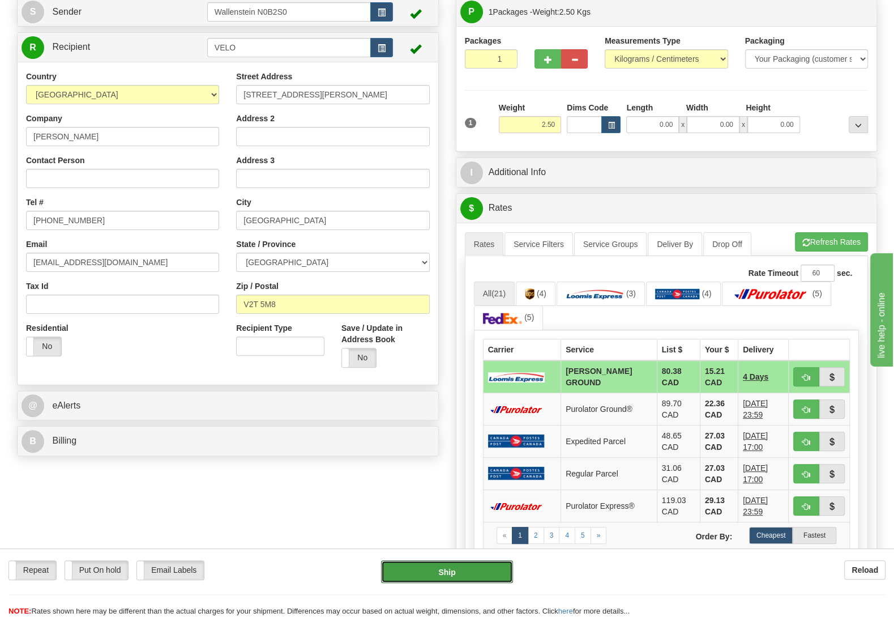
drag, startPoint x: 484, startPoint y: 574, endPoint x: 452, endPoint y: 521, distance: 61.8
click at [480, 554] on div "Repeat Repeat Put On hold Put On hold Print Order Slip Print Order Slip Email L…" at bounding box center [447, 582] width 894 height 69
click at [437, 569] on button "Ship" at bounding box center [447, 571] width 132 height 23
type input "DD"
